Goal: Navigation & Orientation: Understand site structure

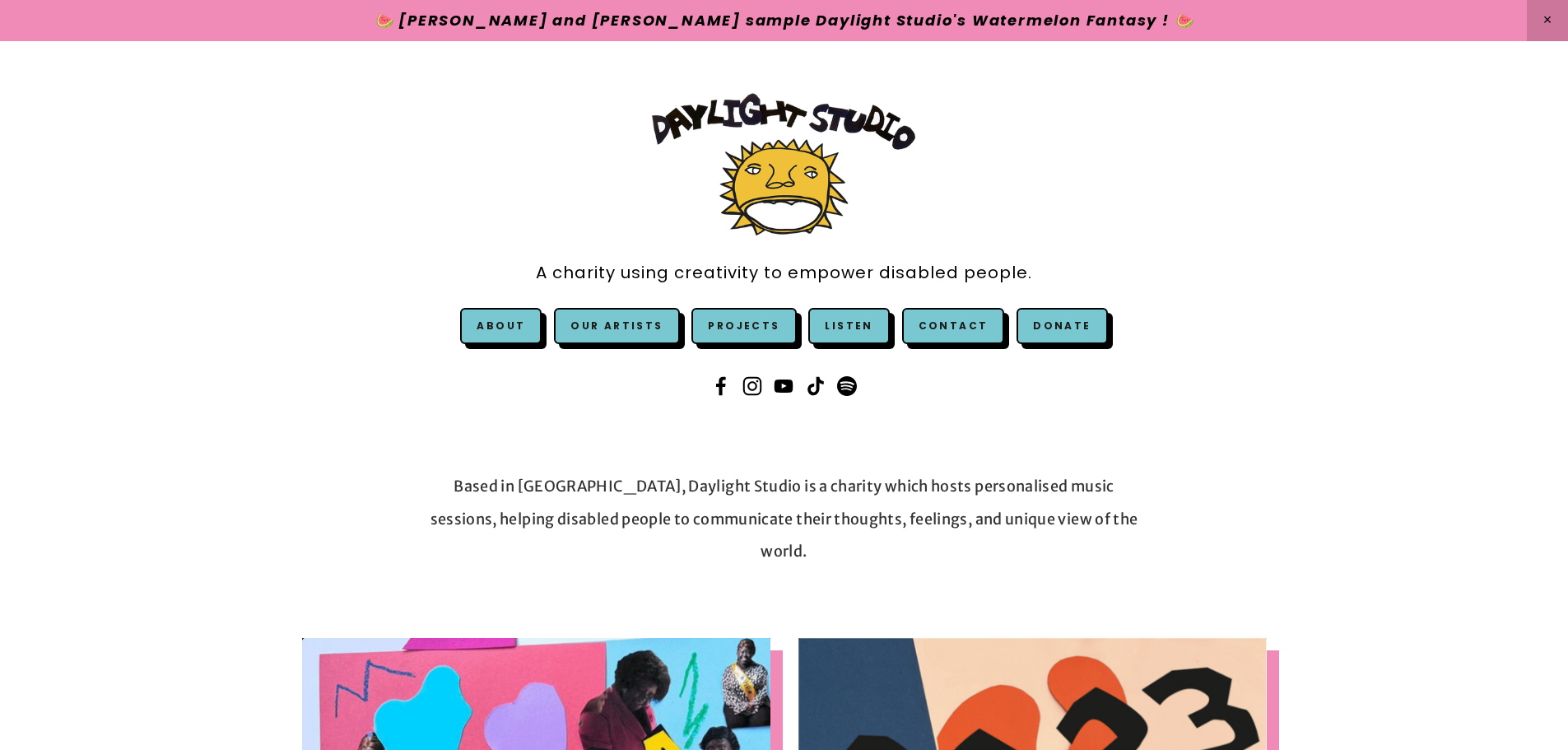
click at [1156, 215] on div "A charity using creativity to empower disabled people. About" at bounding box center [784, 247] width 1568 height 413
click at [719, 327] on link "Projects" at bounding box center [743, 326] width 105 height 36
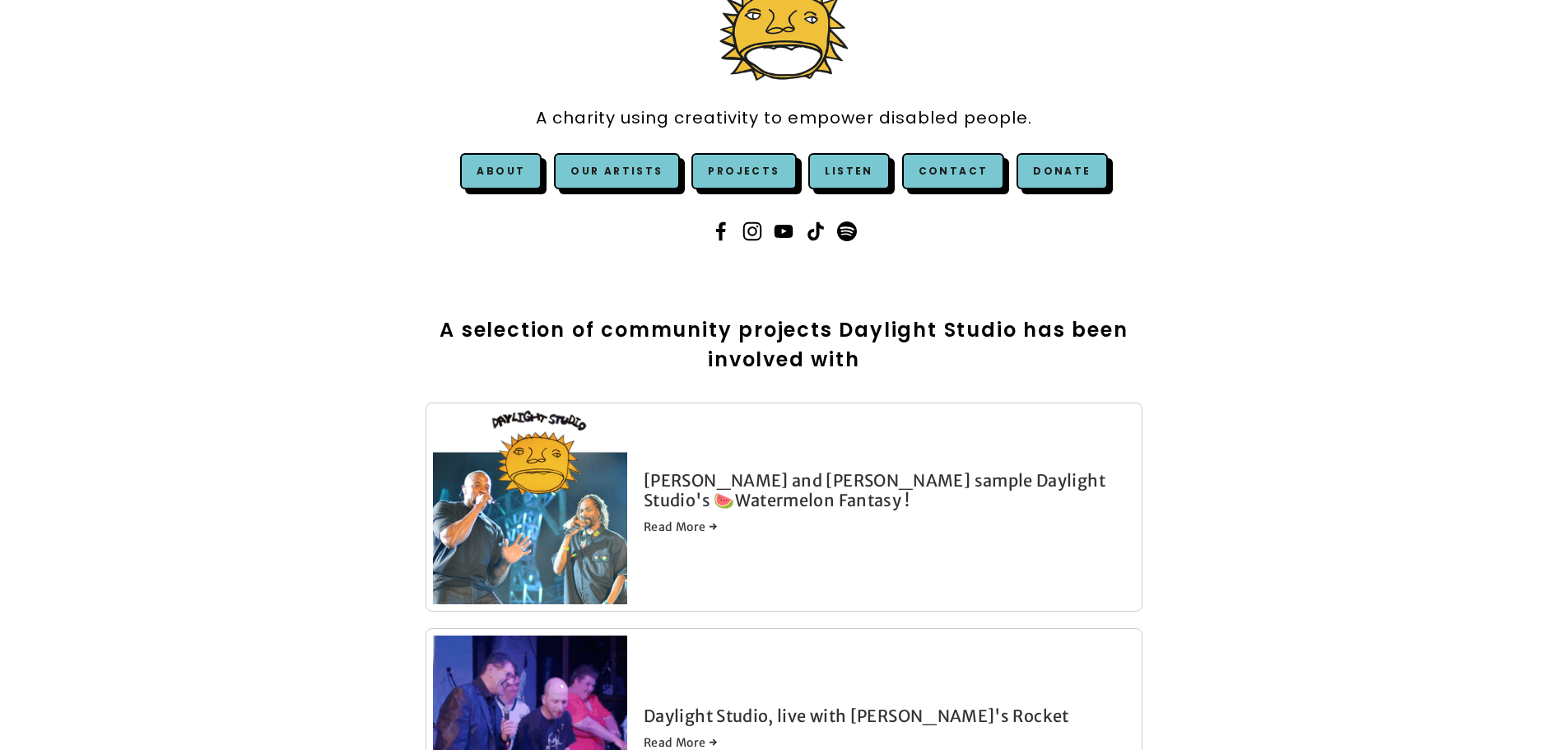
scroll to position [165, 0]
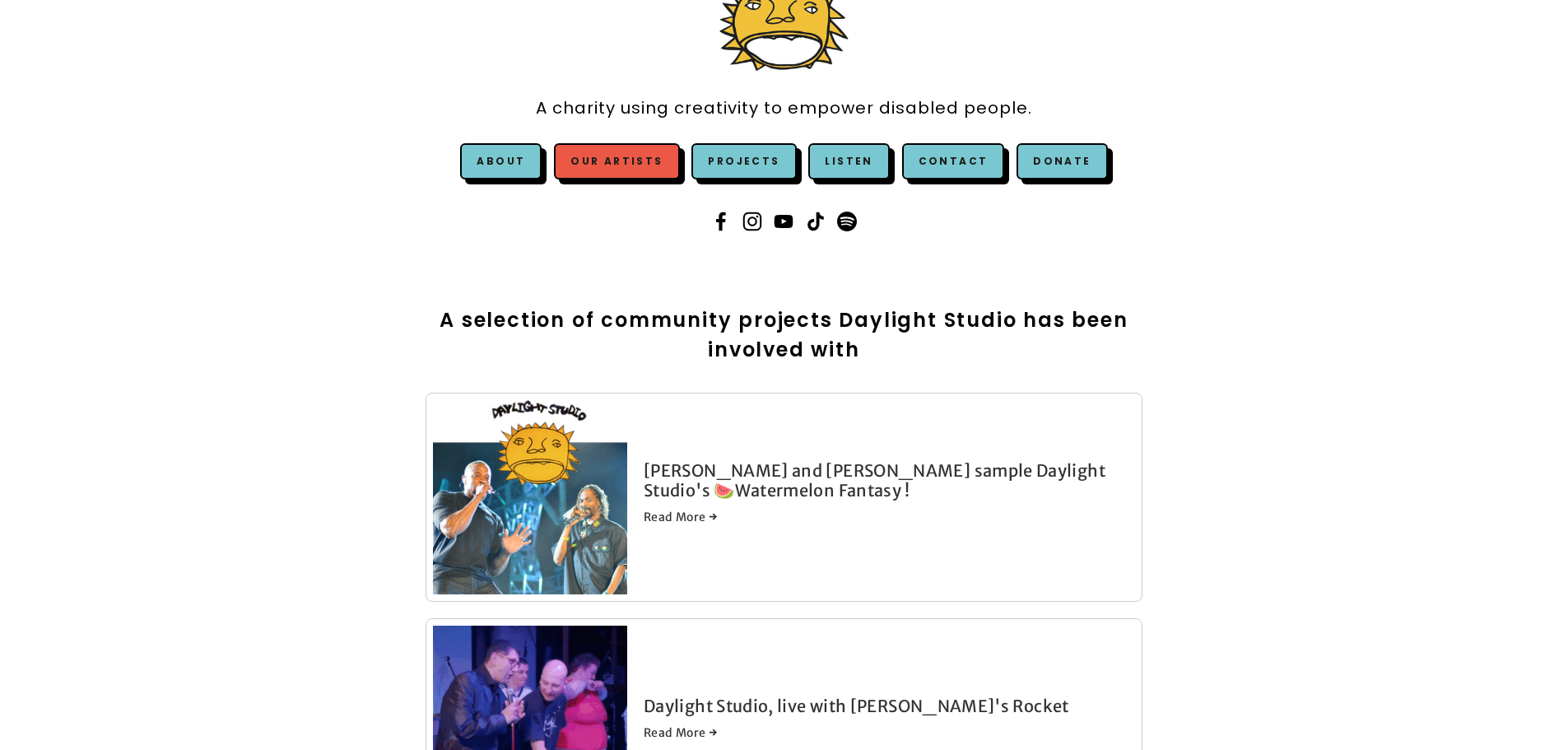
click at [608, 163] on link "Our Artists" at bounding box center [616, 161] width 125 height 36
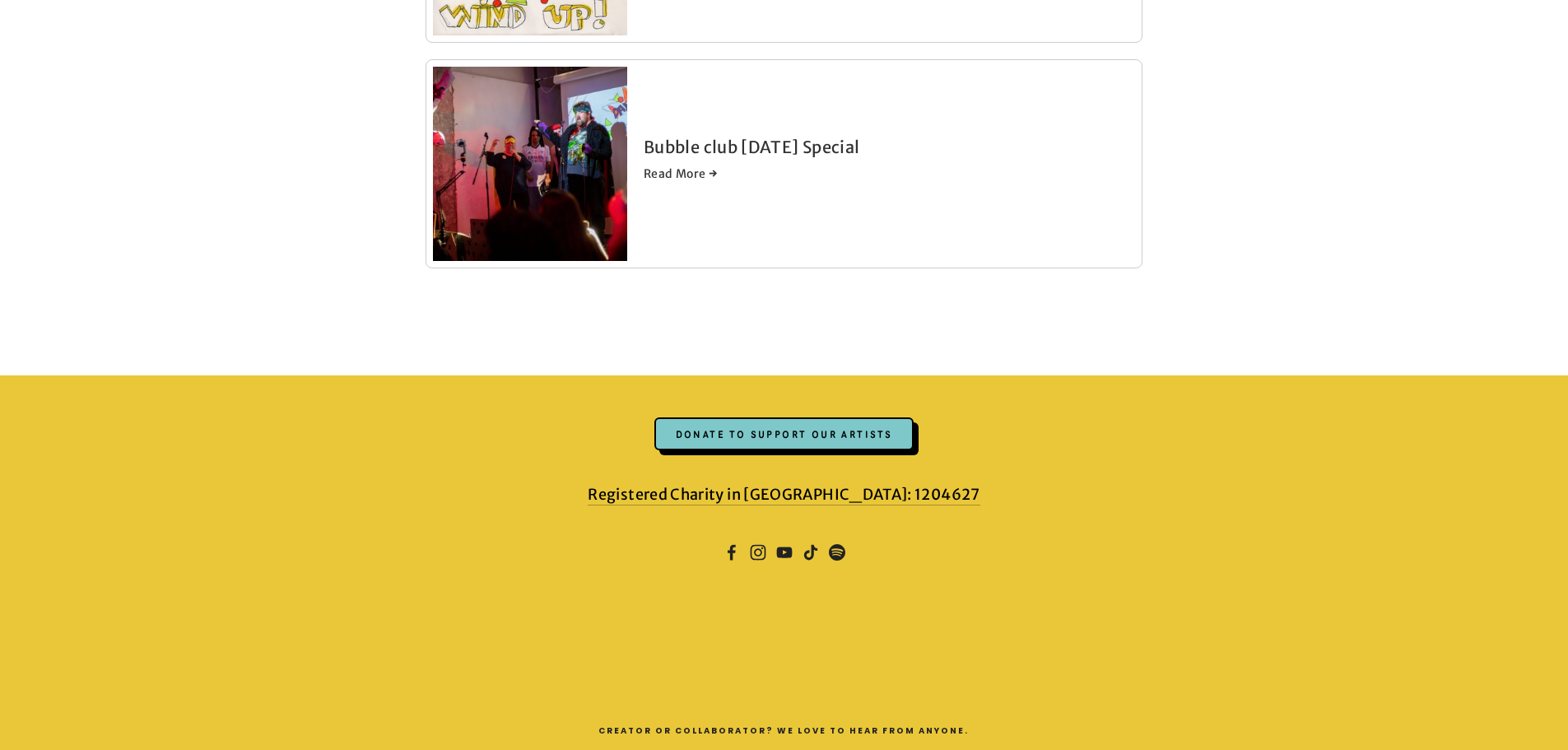
scroll to position [0, 0]
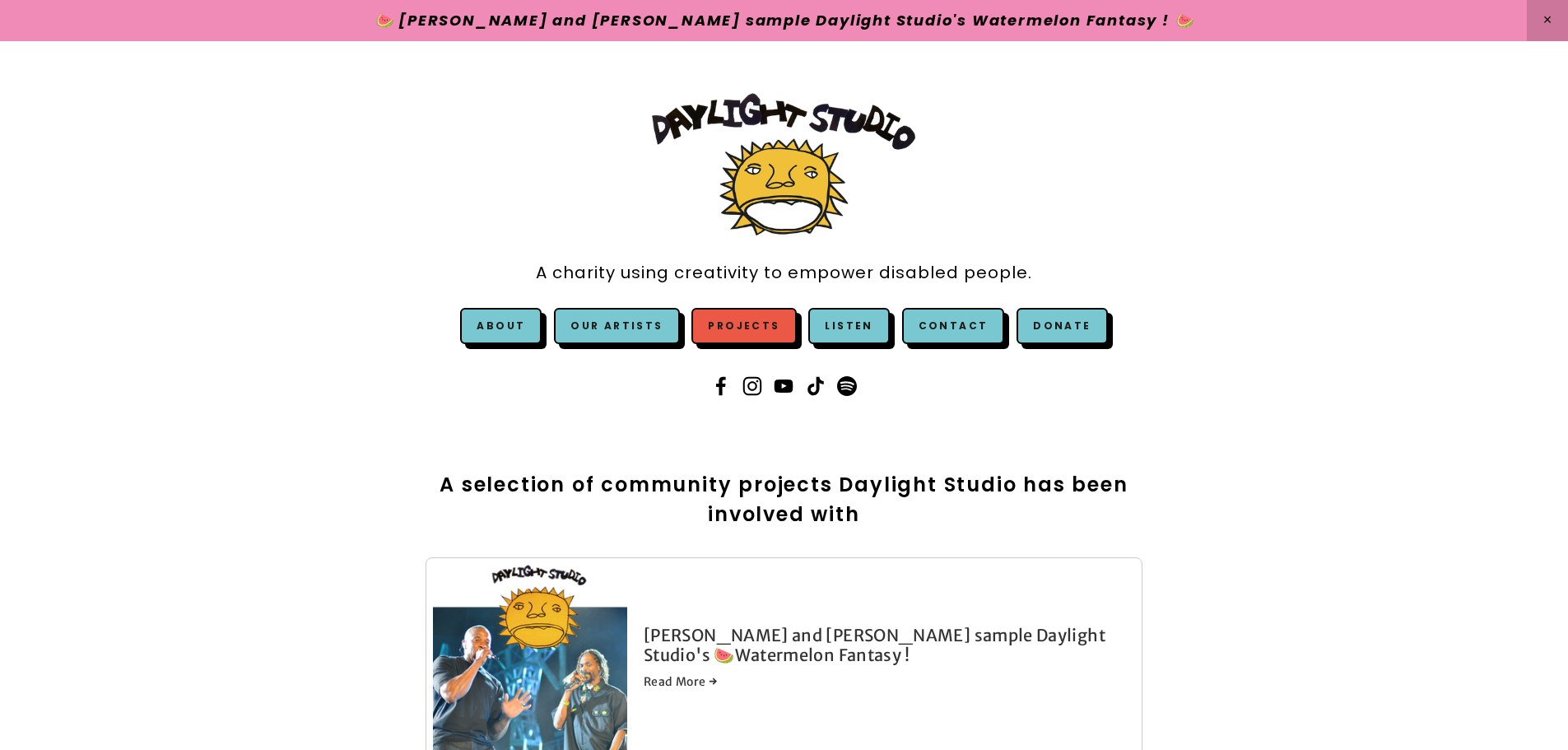
click at [724, 327] on link "Projects" at bounding box center [743, 326] width 105 height 36
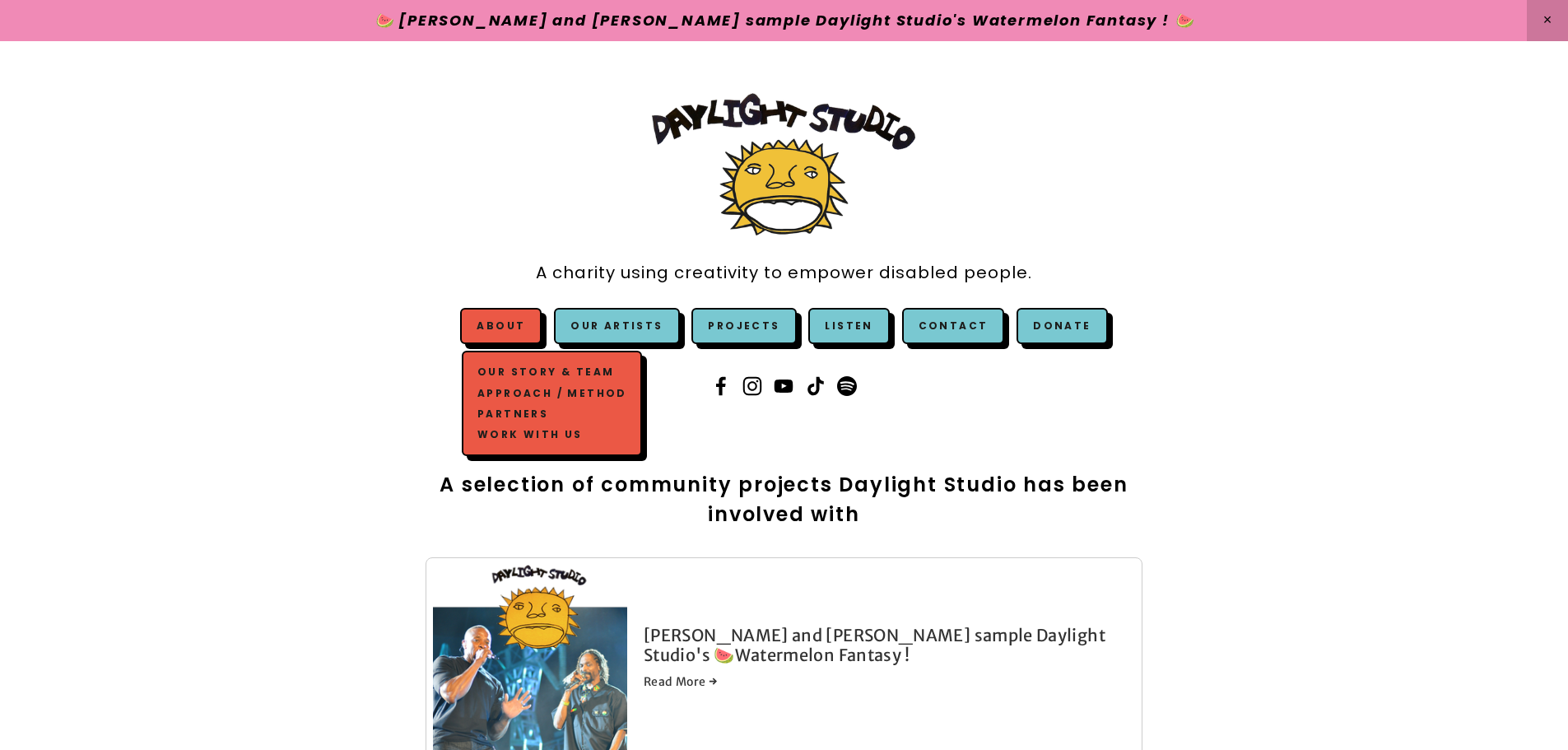
click at [524, 326] on link "About" at bounding box center [501, 326] width 49 height 14
